Goal: Use online tool/utility

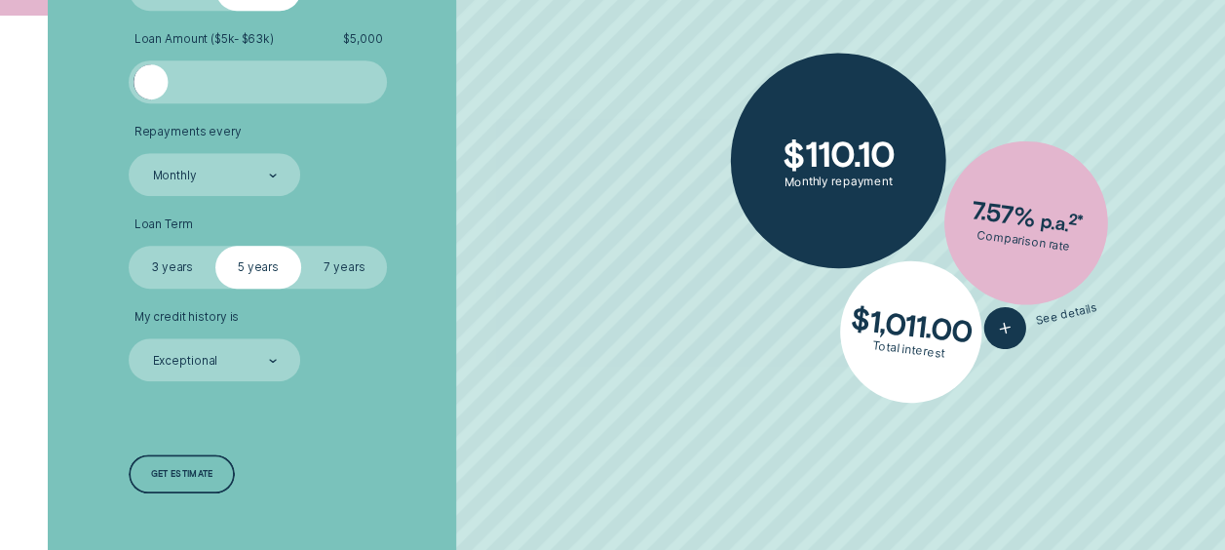
scroll to position [682, 0]
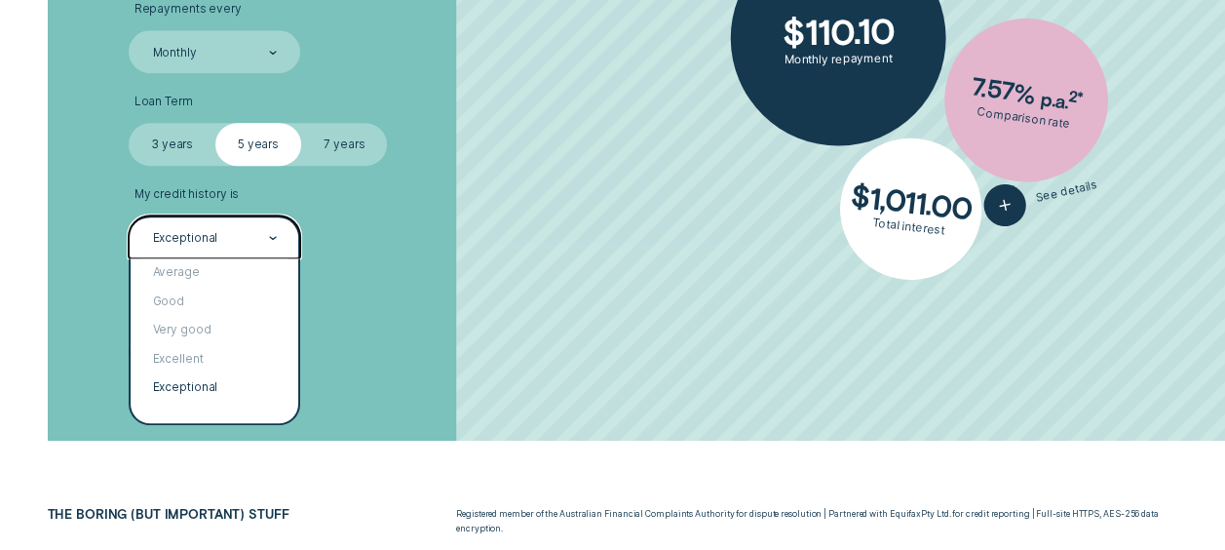
click at [253, 240] on div "Exceptional" at bounding box center [214, 237] width 127 height 17
click at [471, 260] on div "Loan Type Select Loan Type Secured Unsecured Loan Amount ( $5k - $63k ) $ 5,000…" at bounding box center [326, 95] width 408 height 693
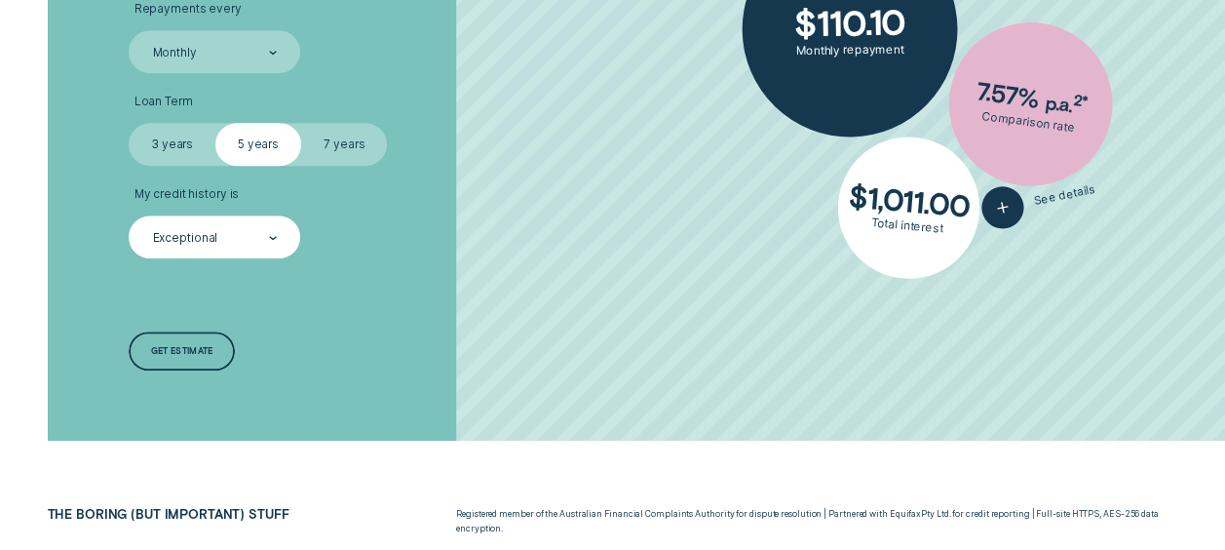
click at [252, 235] on div "Exceptional" at bounding box center [214, 237] width 127 height 17
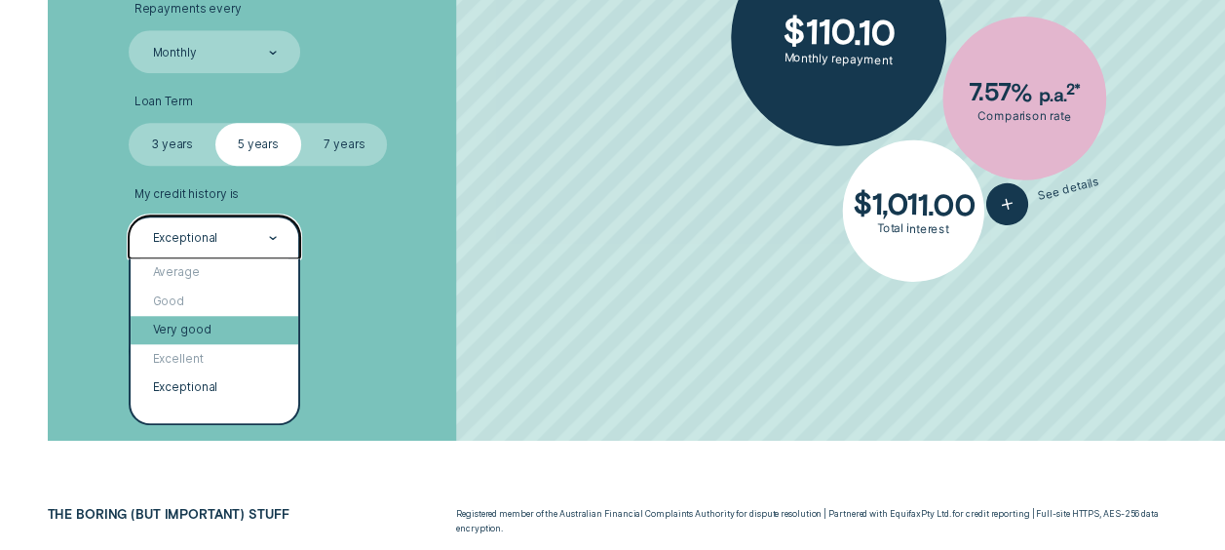
click at [228, 334] on div "Very good" at bounding box center [215, 330] width 168 height 28
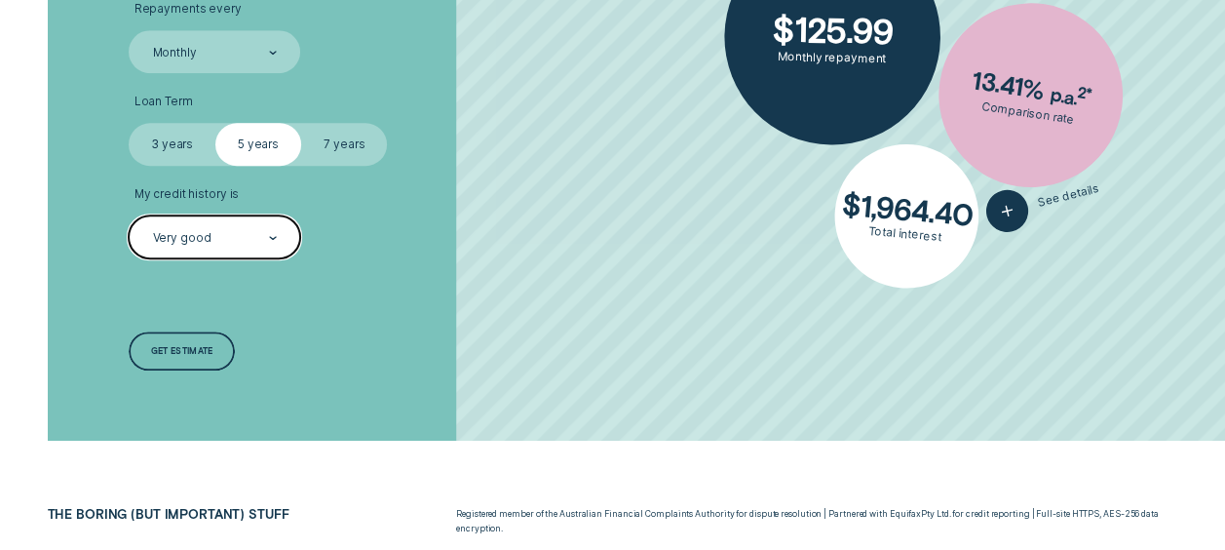
click at [267, 247] on div "Very good" at bounding box center [214, 236] width 171 height 43
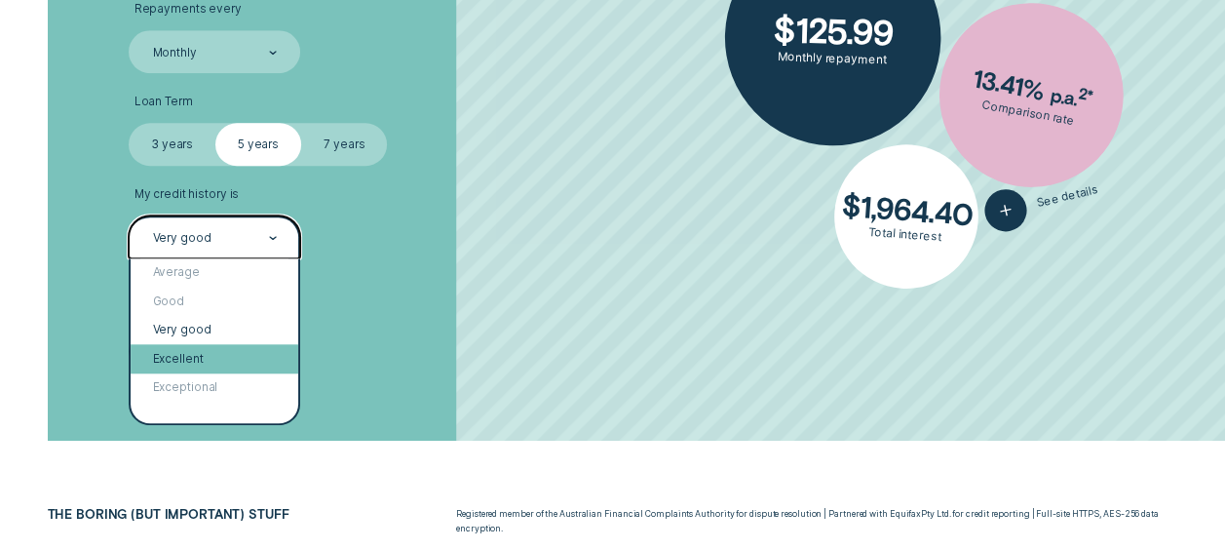
click at [230, 356] on div "Excellent" at bounding box center [215, 358] width 168 height 28
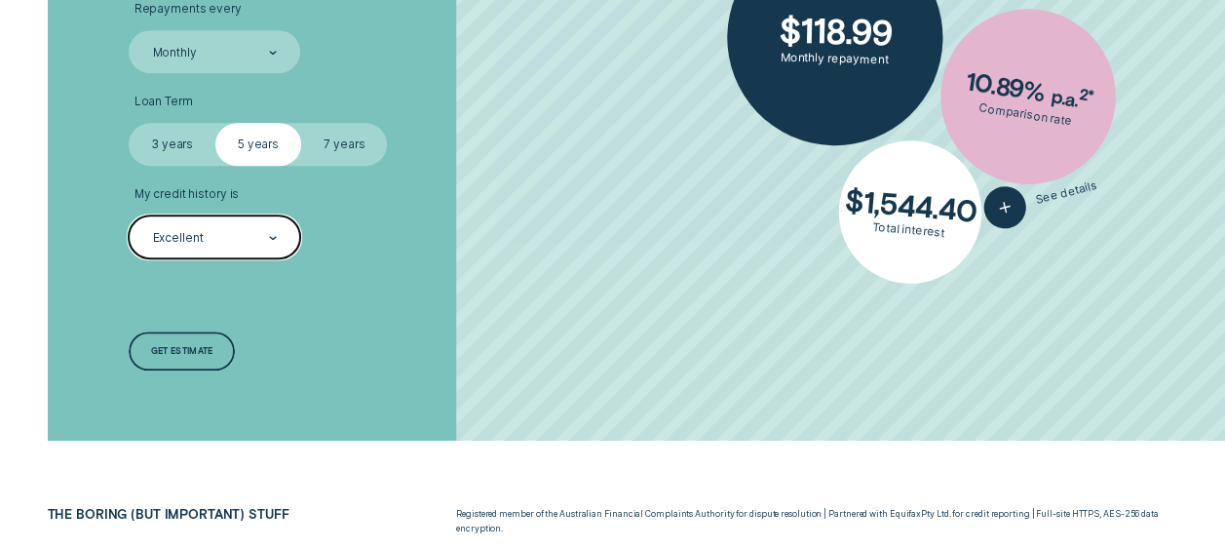
click at [267, 229] on div "Excellent" at bounding box center [214, 237] width 127 height 17
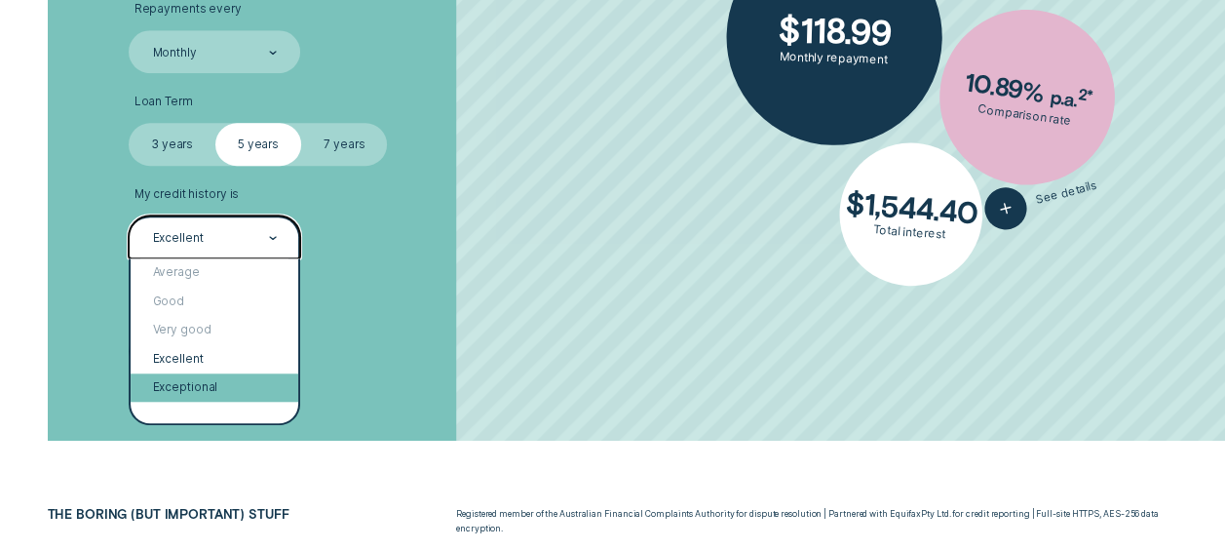
click at [183, 395] on div "Exceptional" at bounding box center [215, 387] width 168 height 28
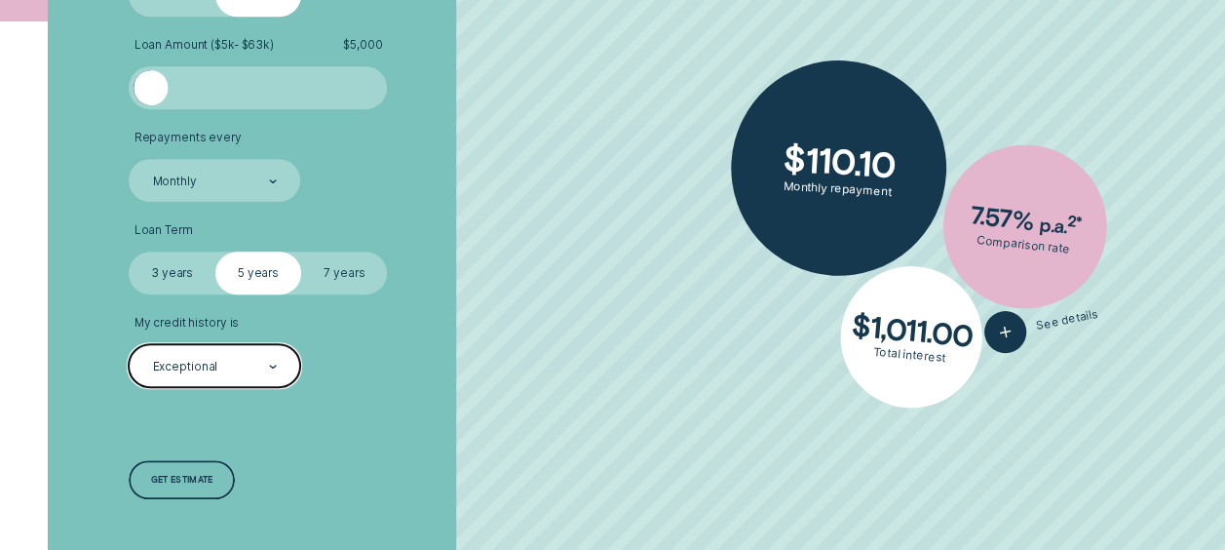
scroll to position [585, 0]
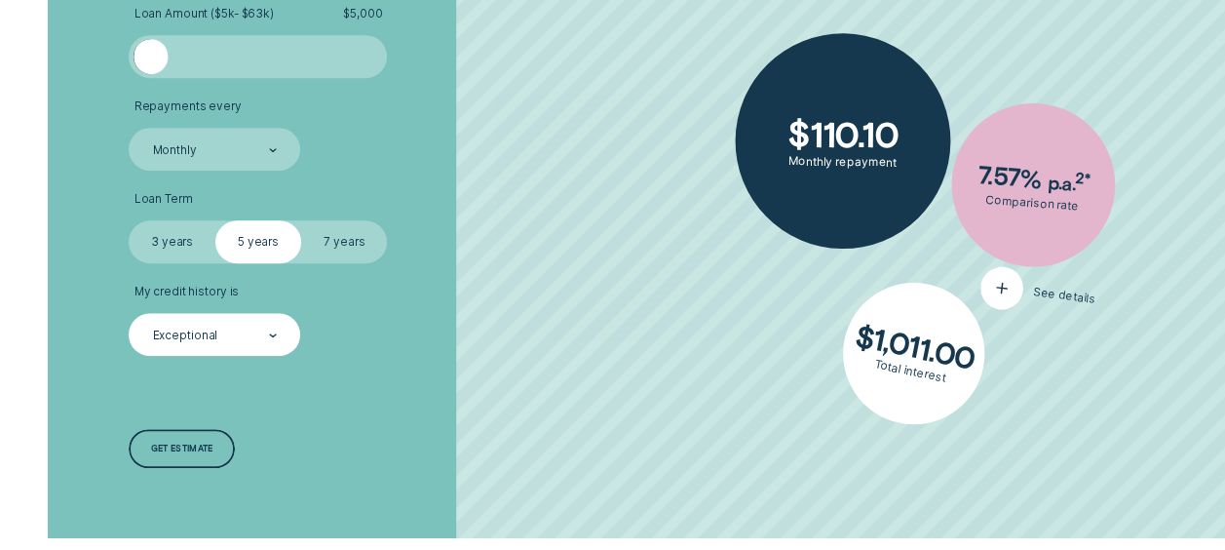
click at [1013, 302] on div "button" at bounding box center [1001, 287] width 48 height 48
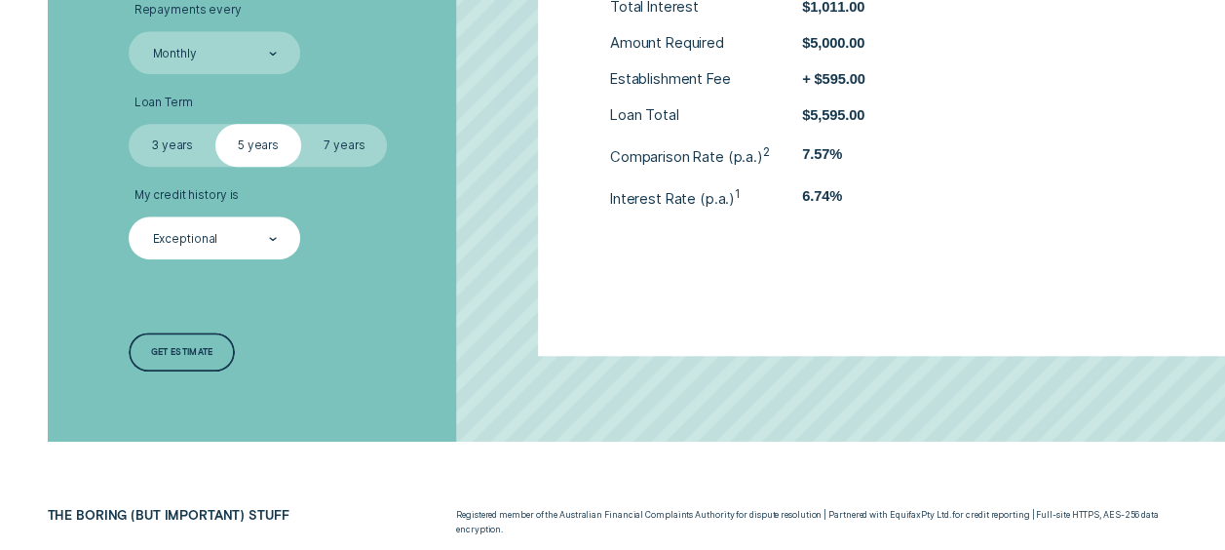
scroll to position [682, 0]
